Goal: Task Accomplishment & Management: Manage account settings

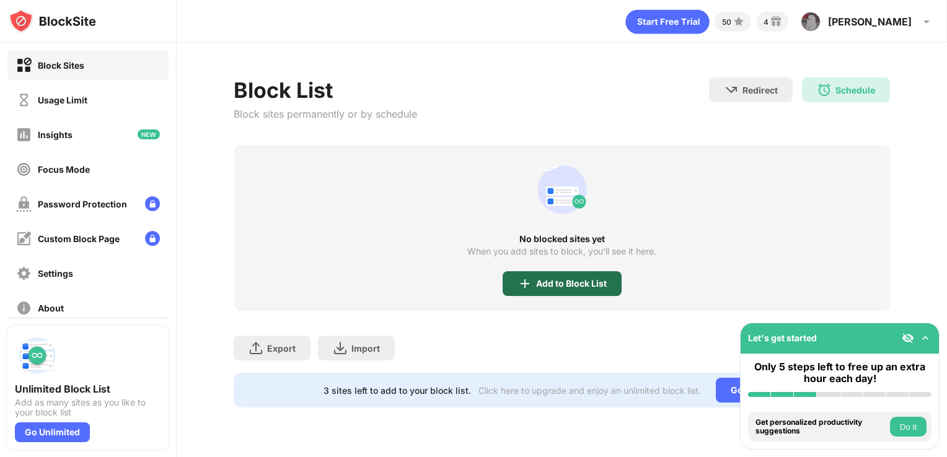
click at [542, 290] on div "Add to Block List" at bounding box center [562, 284] width 119 height 25
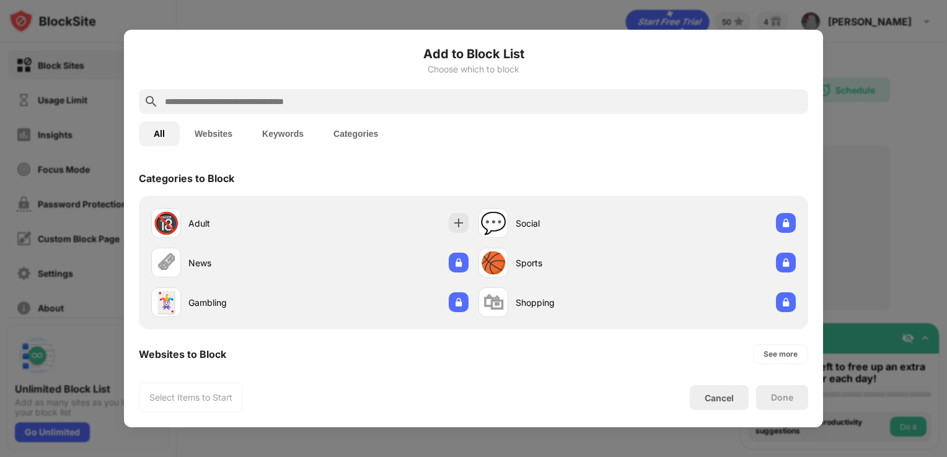
click at [223, 98] on input "text" at bounding box center [484, 101] width 640 height 15
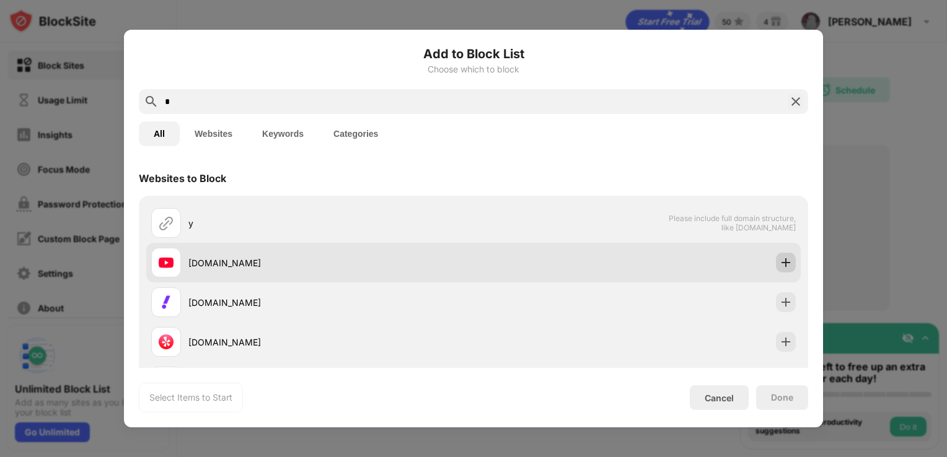
type input "*"
click at [780, 258] on img at bounding box center [786, 263] width 12 height 12
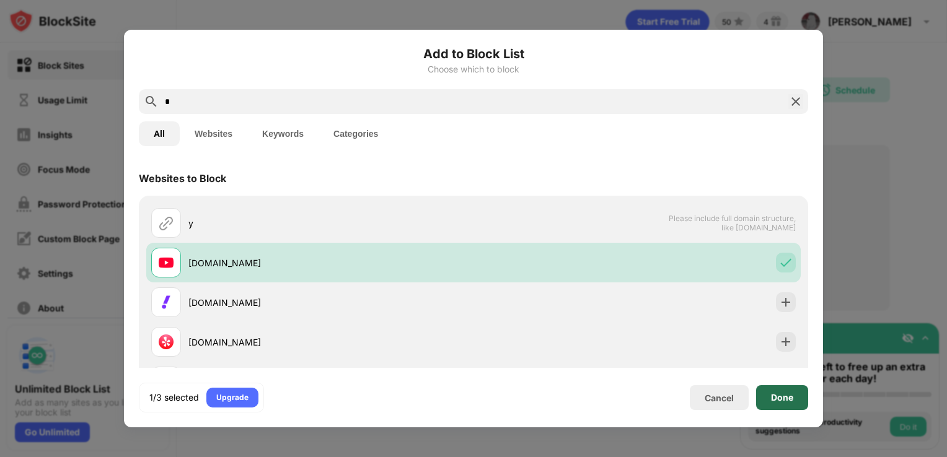
click at [796, 402] on div "Done" at bounding box center [782, 398] width 52 height 25
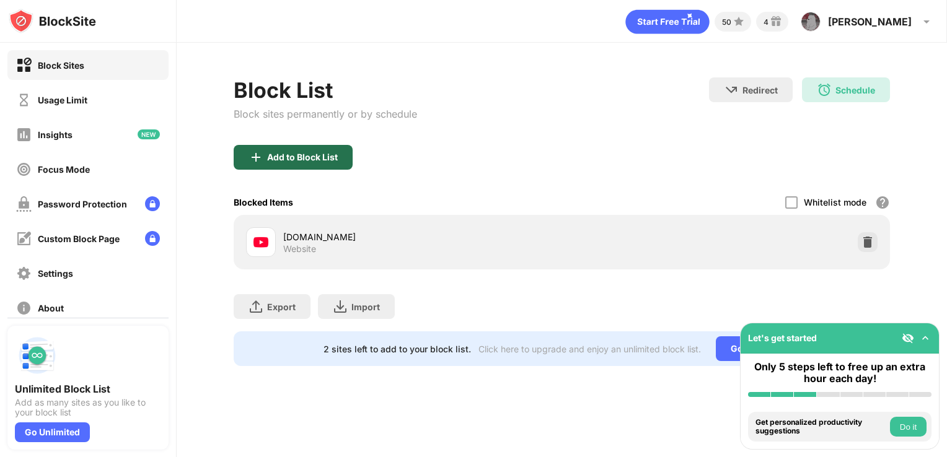
click at [317, 152] on div "Add to Block List" at bounding box center [302, 157] width 71 height 10
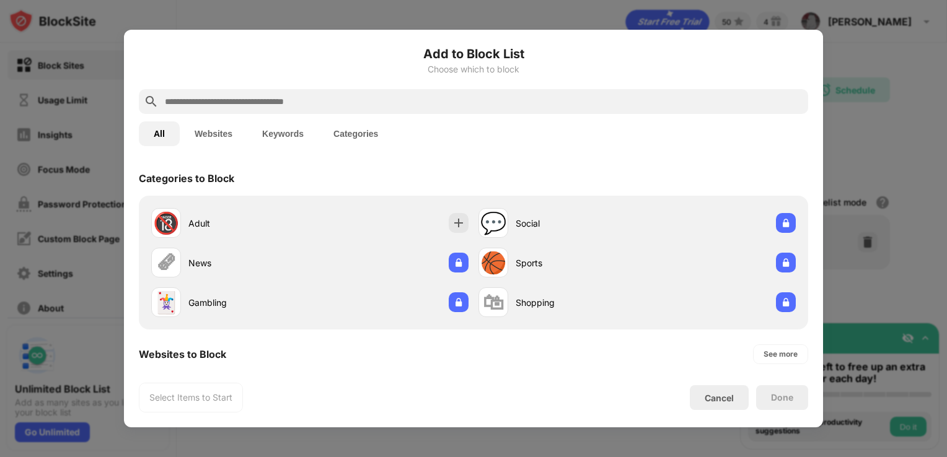
click at [234, 103] on input "text" at bounding box center [484, 101] width 640 height 15
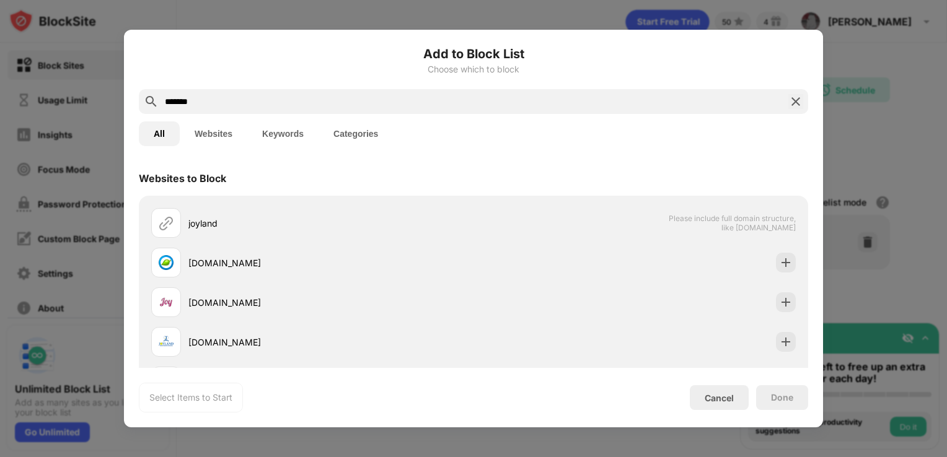
type input "*******"
click at [287, 24] on div at bounding box center [473, 228] width 947 height 457
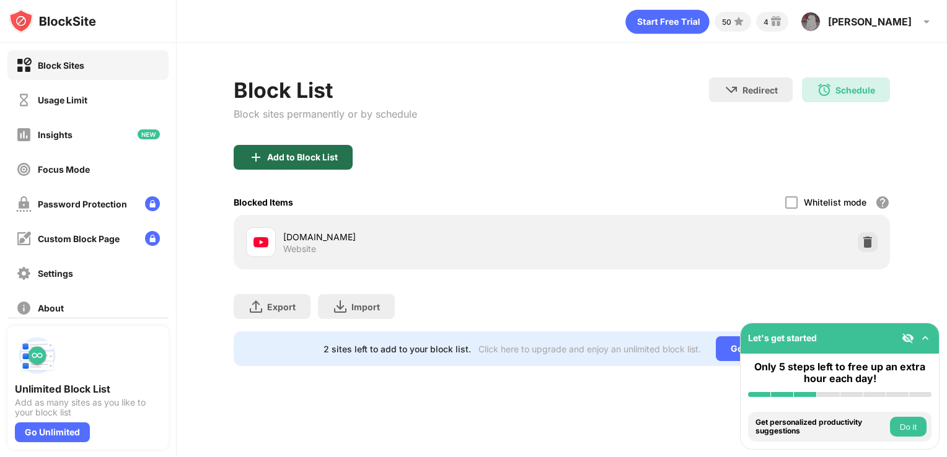
click at [288, 152] on div "Add to Block List" at bounding box center [302, 157] width 71 height 10
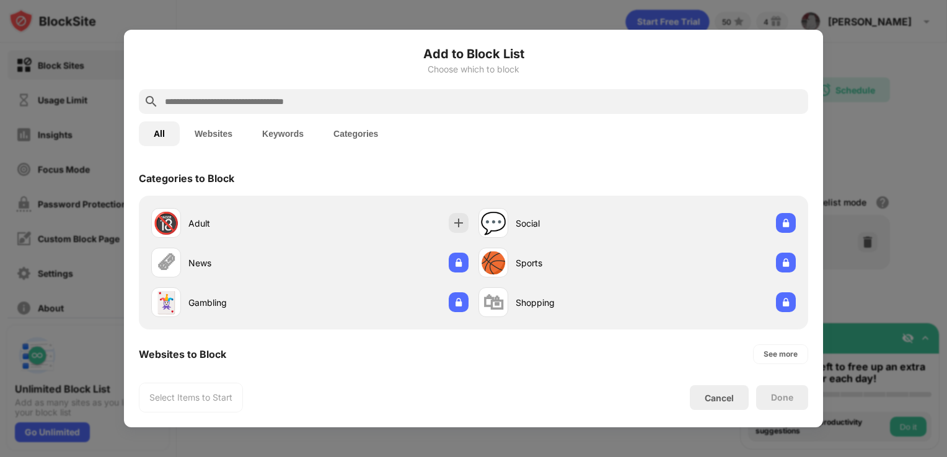
click at [871, 149] on div at bounding box center [473, 228] width 947 height 457
